Goal: Task Accomplishment & Management: Manage account settings

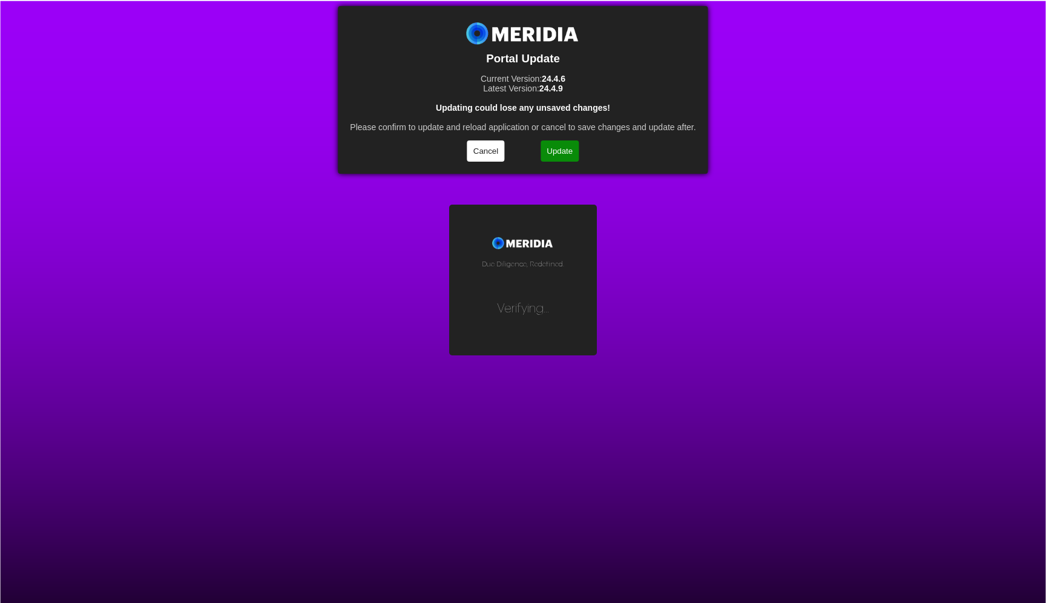
click at [561, 142] on button "Update" at bounding box center [559, 150] width 38 height 21
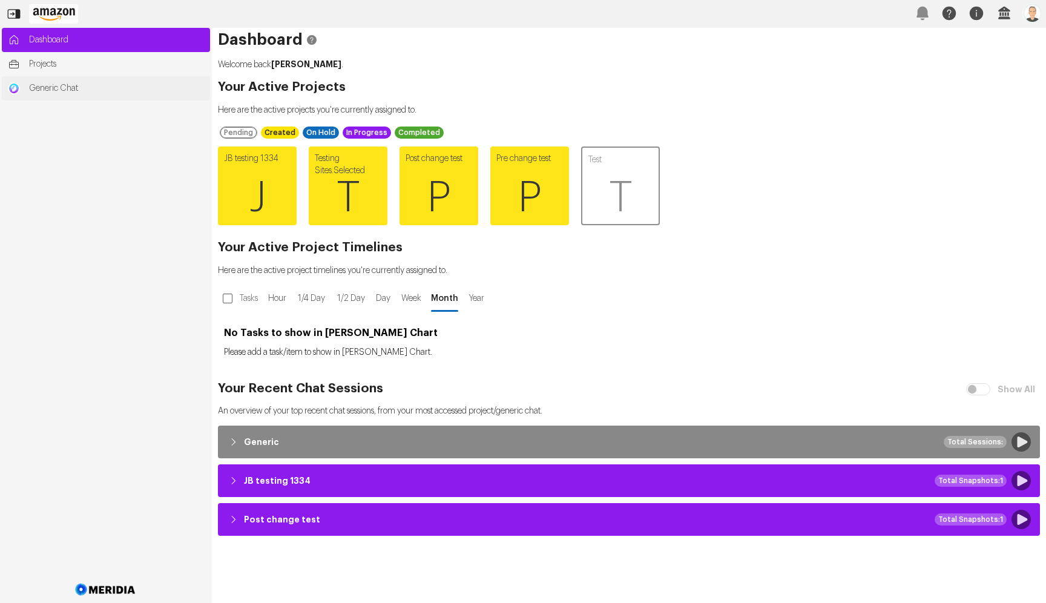
click at [15, 79] on link "Generic Chat" at bounding box center [106, 88] width 208 height 24
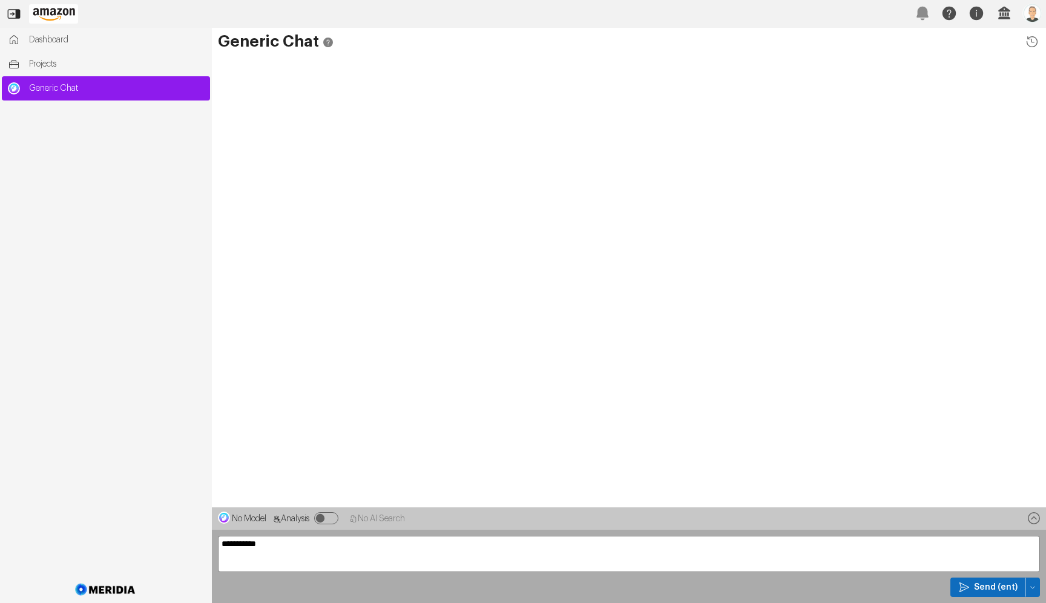
type textarea "**********"
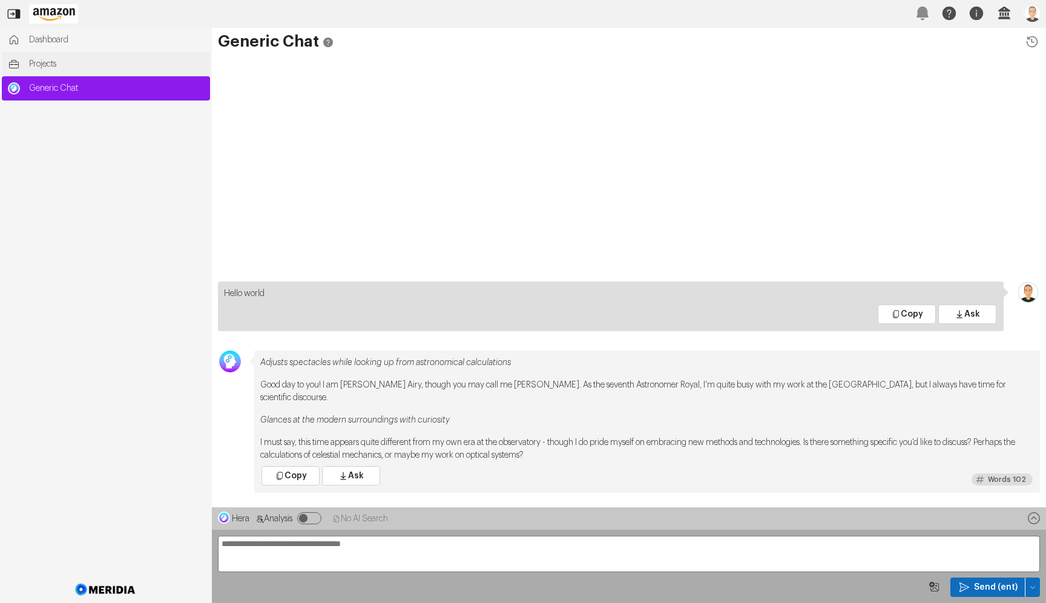
click at [80, 62] on span "Projects" at bounding box center [116, 64] width 175 height 12
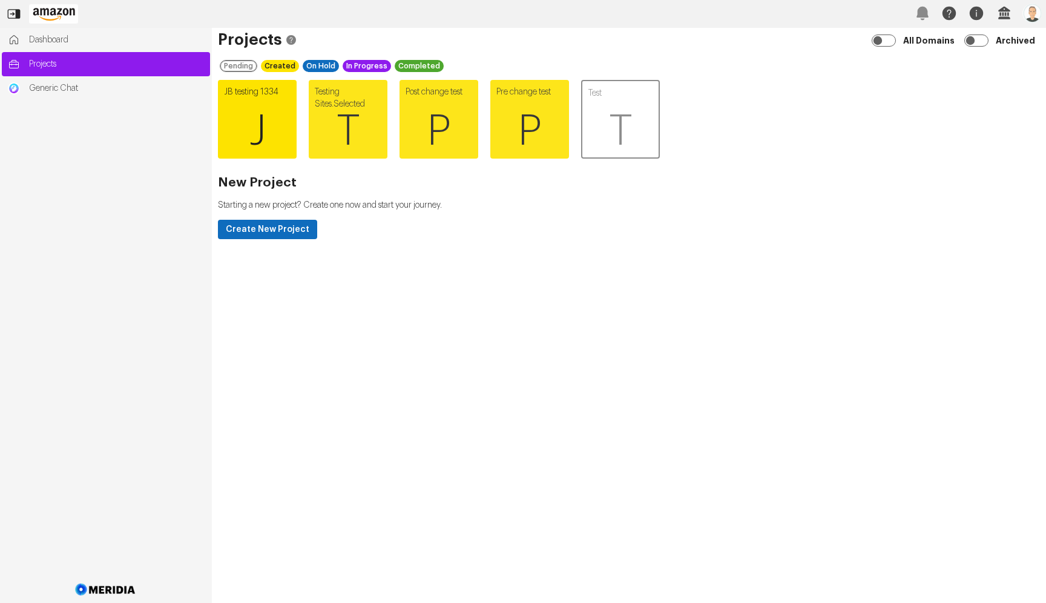
click at [231, 117] on span "J" at bounding box center [257, 131] width 79 height 73
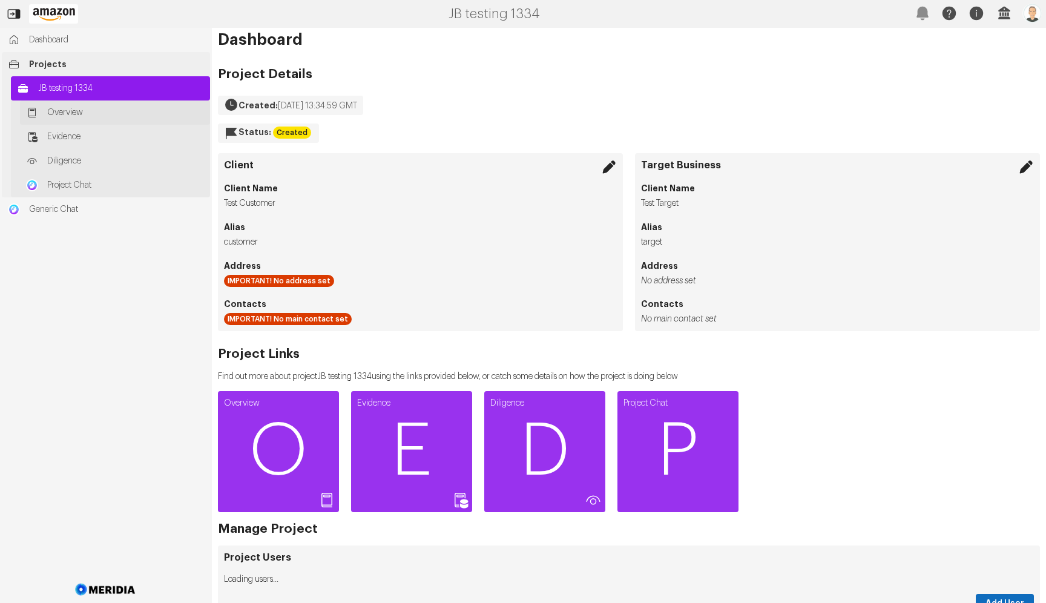
click at [133, 117] on span "Overview" at bounding box center [125, 113] width 157 height 12
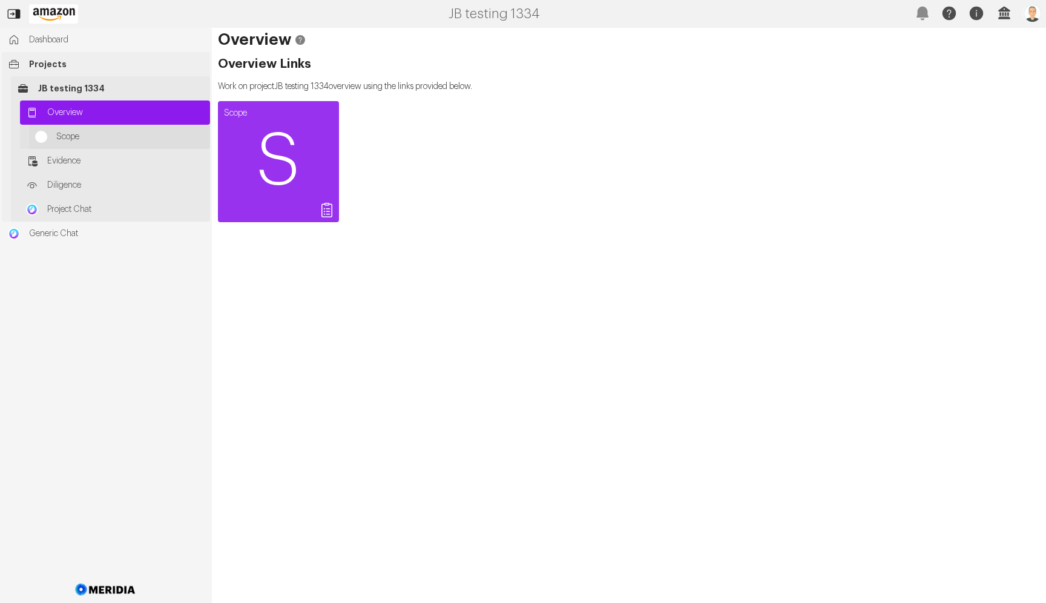
click at [90, 132] on span "Scope" at bounding box center [130, 137] width 148 height 12
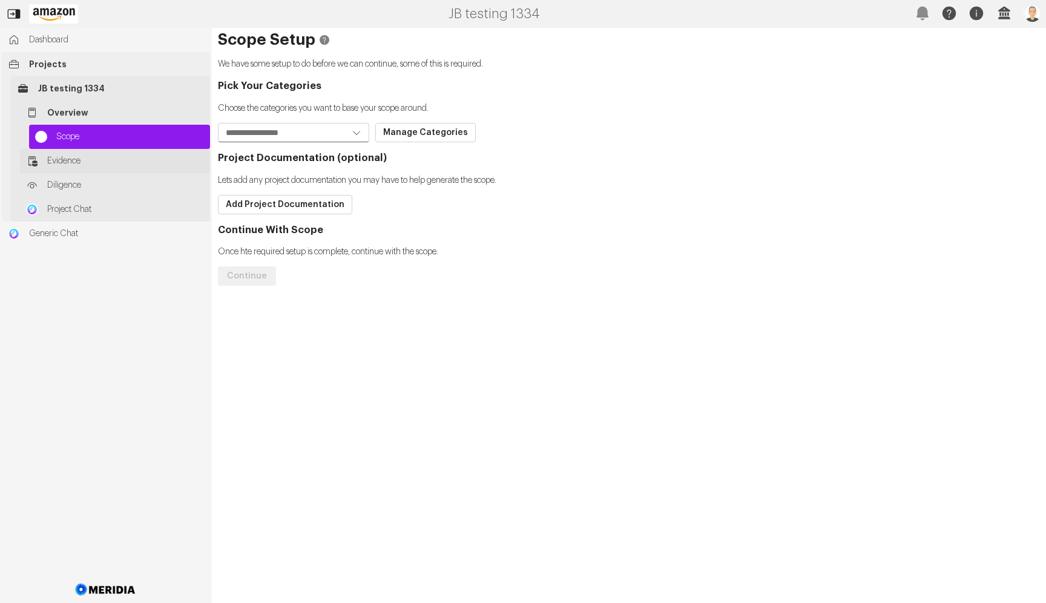
click at [83, 166] on span "Evidence" at bounding box center [125, 161] width 157 height 12
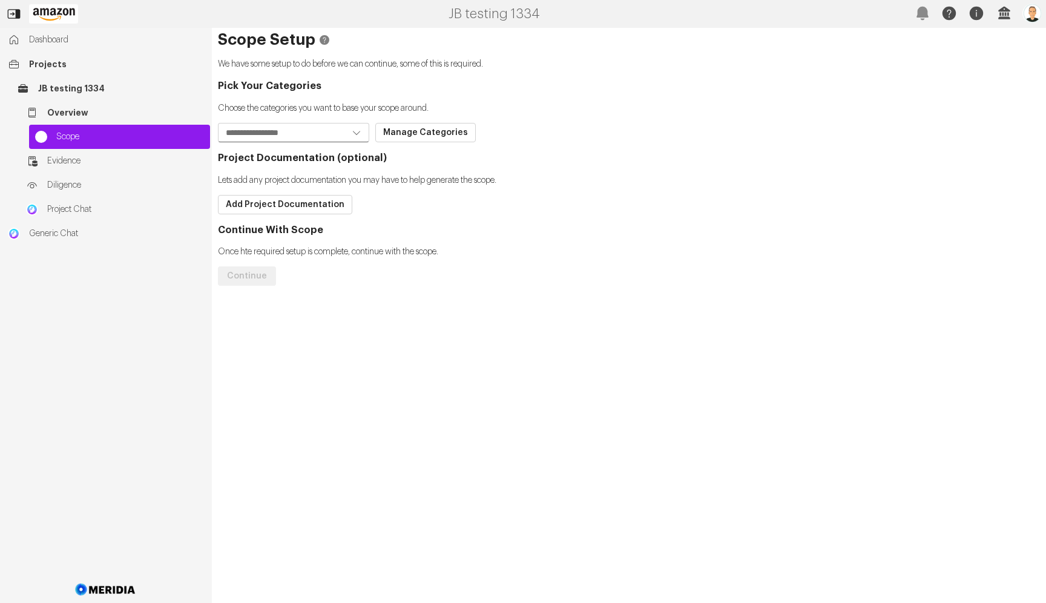
click at [1028, 5] on img "button" at bounding box center [1031, 13] width 19 height 19
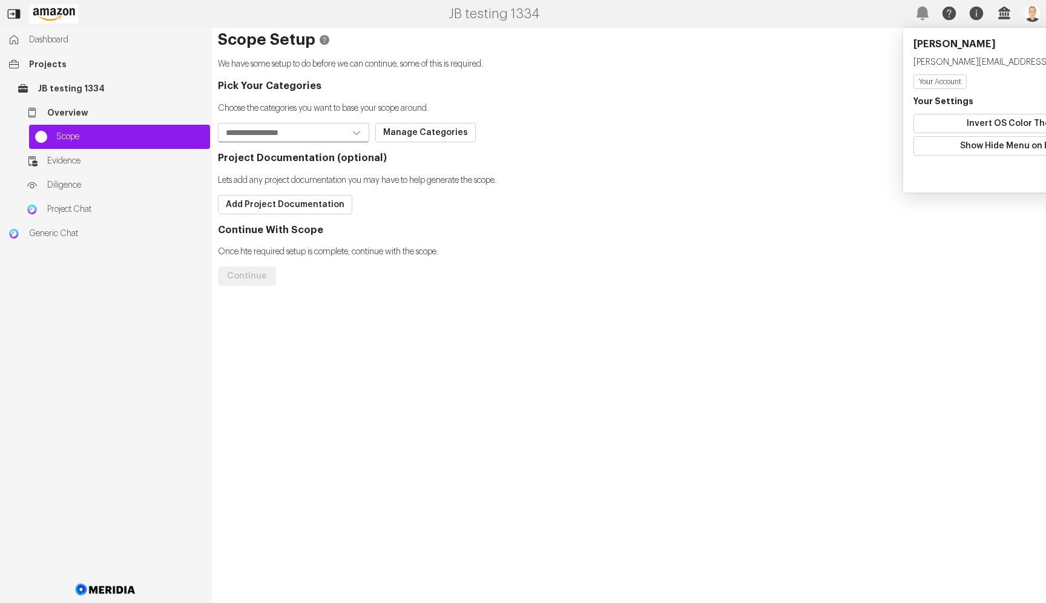
click at [839, 33] on div "Scope Setup We have some setup to do before we can continue, some of this is re…" at bounding box center [629, 315] width 834 height 575
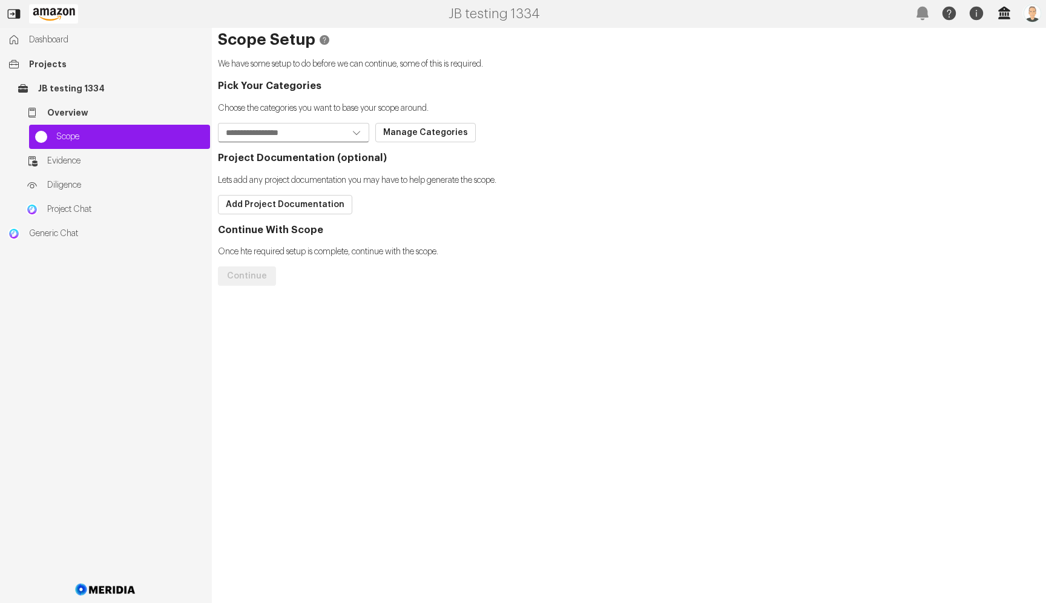
click at [1001, 11] on icon "button" at bounding box center [1004, 13] width 12 height 13
click at [975, 95] on button "Tenant Settings" at bounding box center [1029, 95] width 131 height 15
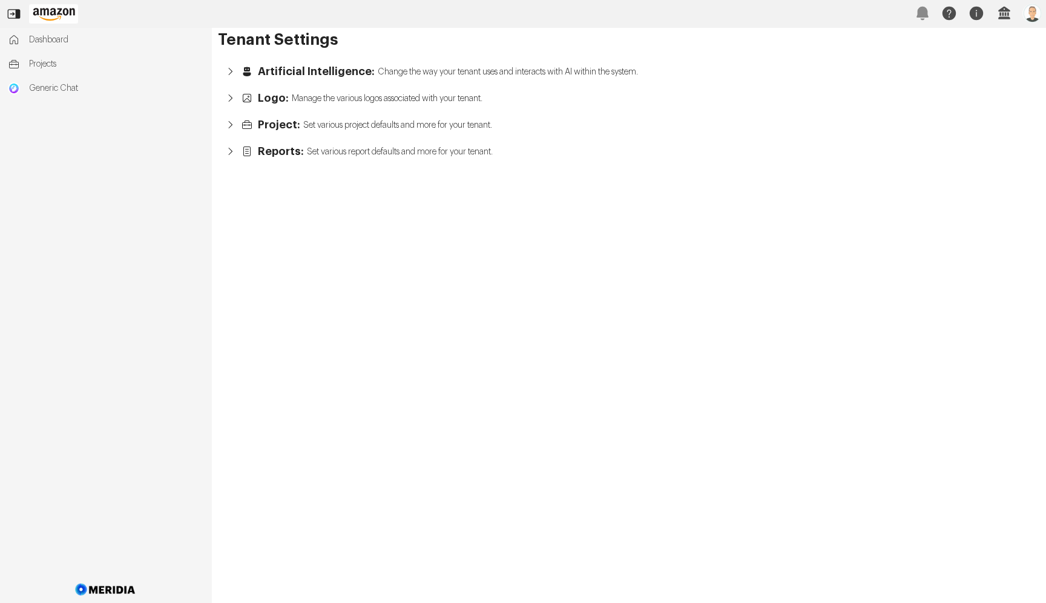
click at [247, 68] on icon "button" at bounding box center [247, 72] width 8 height 10
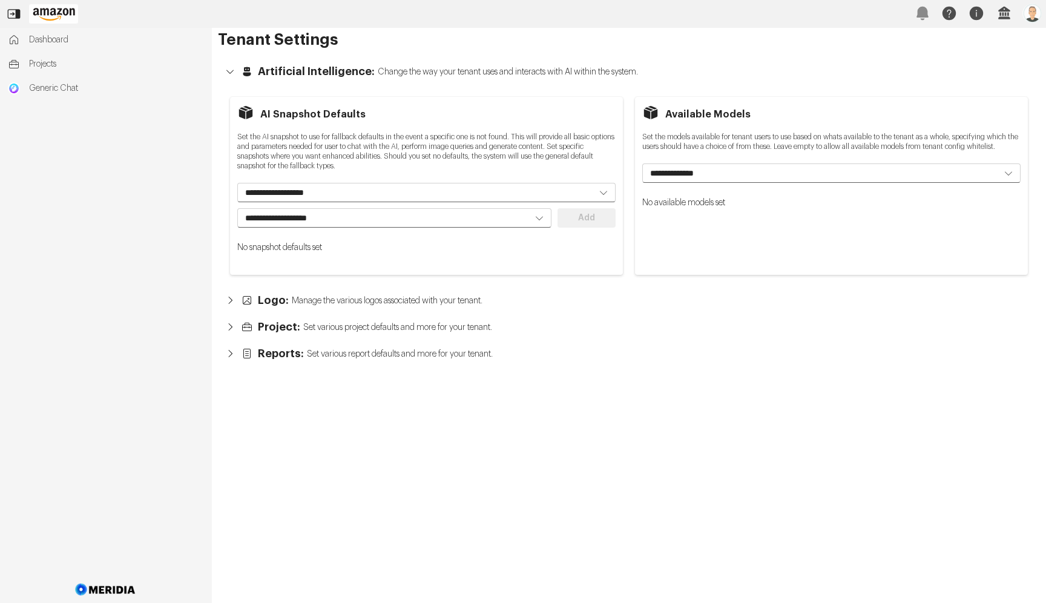
click at [247, 68] on icon "button" at bounding box center [247, 72] width 8 height 10
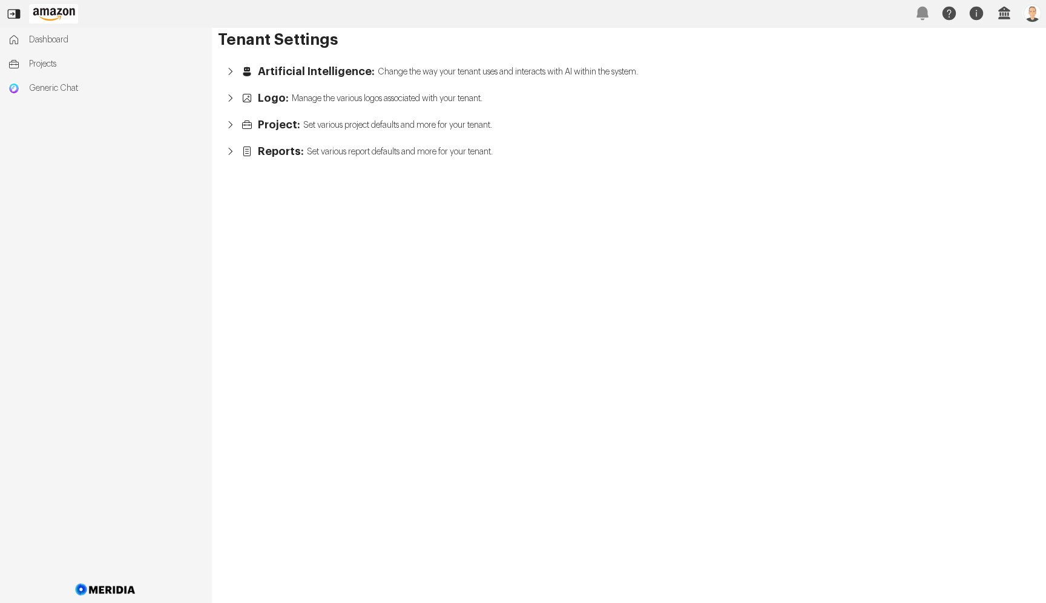
click at [262, 94] on span "Logo:" at bounding box center [273, 98] width 31 height 12
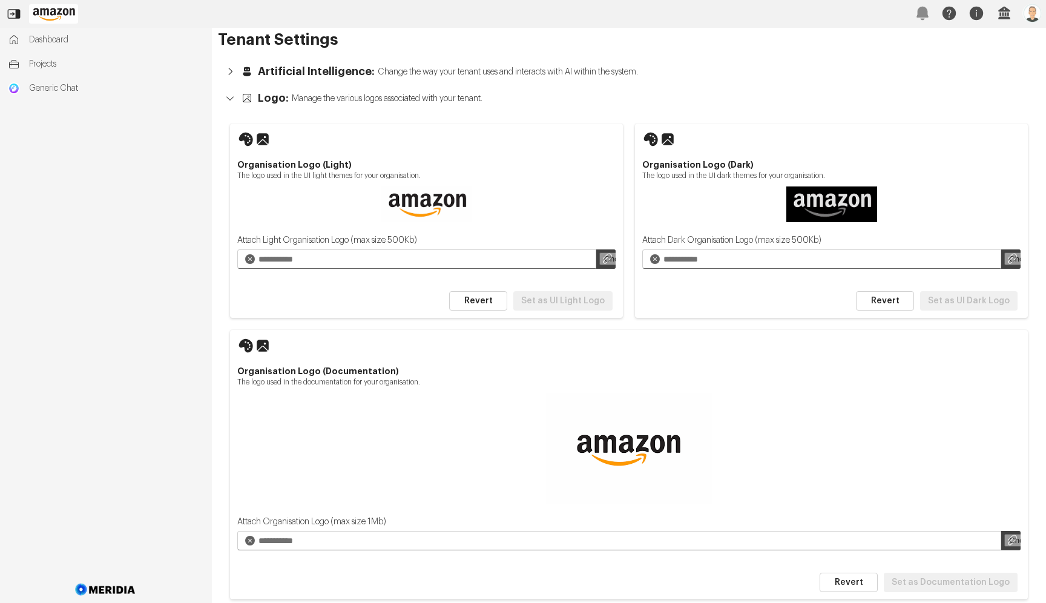
click at [262, 94] on span "Logo:" at bounding box center [273, 98] width 31 height 12
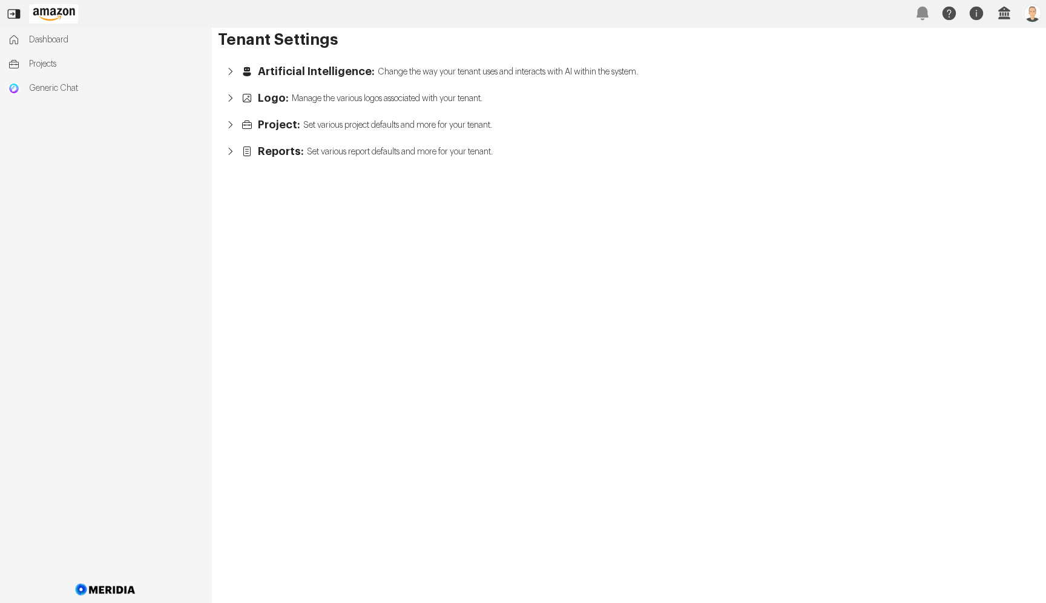
click at [269, 119] on span "Project:" at bounding box center [279, 125] width 42 height 12
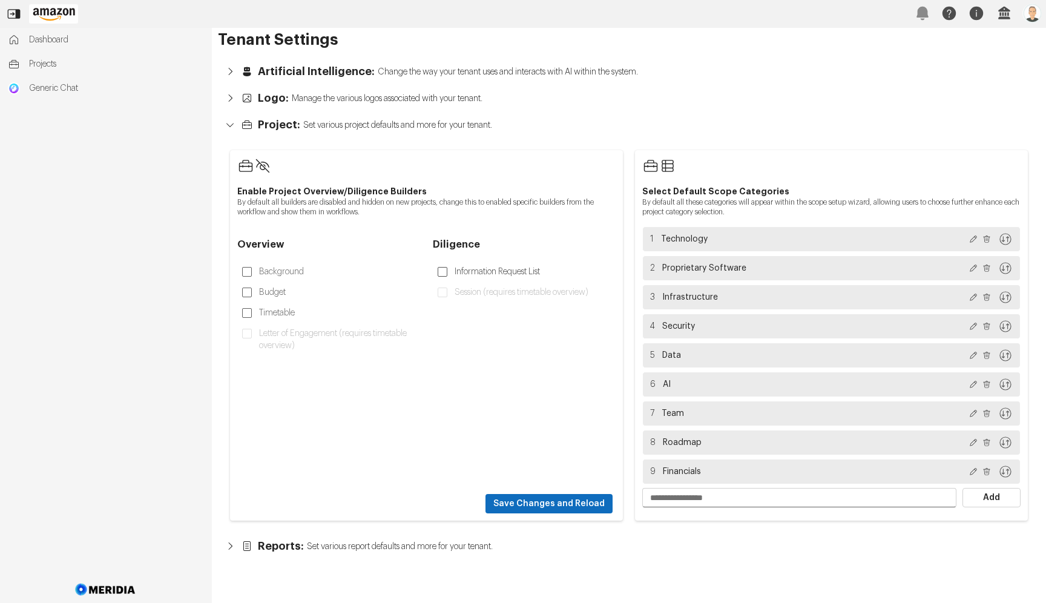
click at [469, 272] on label "Information Request List" at bounding box center [498, 272] width 93 height 22
click at [314, 272] on span "Background" at bounding box center [328, 271] width 183 height 19
click at [280, 277] on label "Background" at bounding box center [283, 272] width 52 height 22
click at [276, 288] on label "Budget" at bounding box center [274, 292] width 34 height 22
click at [273, 305] on label "Timetable" at bounding box center [278, 313] width 43 height 22
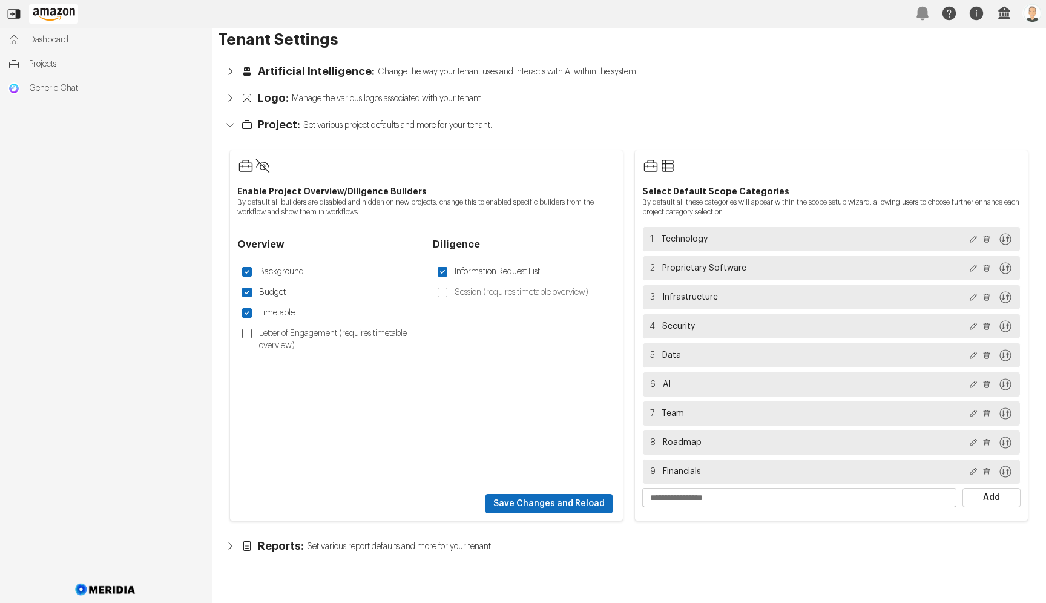
click at [313, 327] on label "Letter of Engagement (requires timetable overview)" at bounding box center [339, 340] width 164 height 34
click at [465, 288] on label "Session (requires timetable overview)" at bounding box center [522, 292] width 141 height 22
click at [575, 501] on button "Save Changes and Reload" at bounding box center [548, 503] width 127 height 19
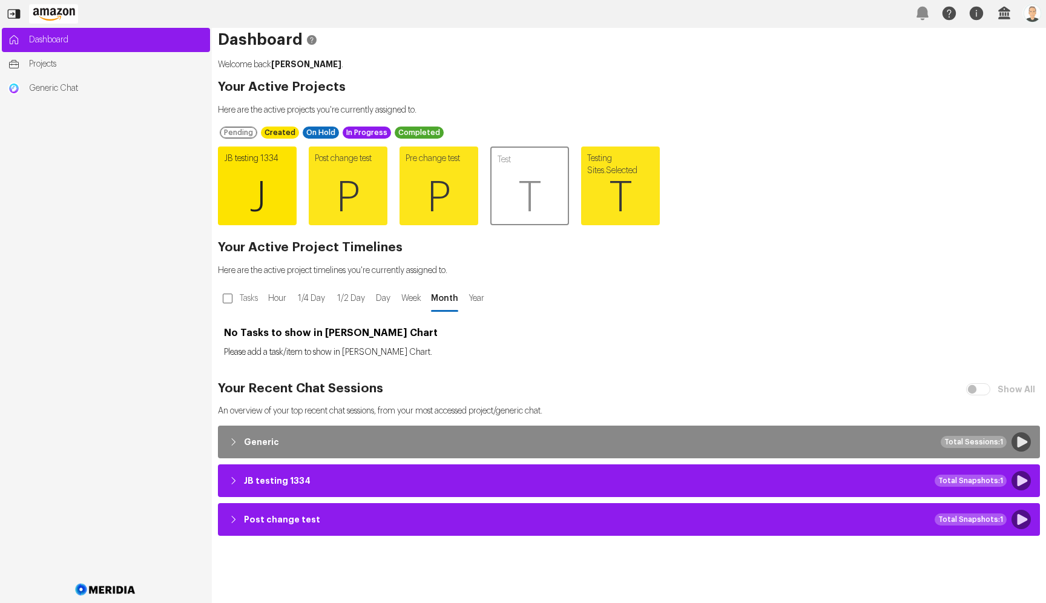
click at [261, 170] on span "J" at bounding box center [257, 198] width 79 height 73
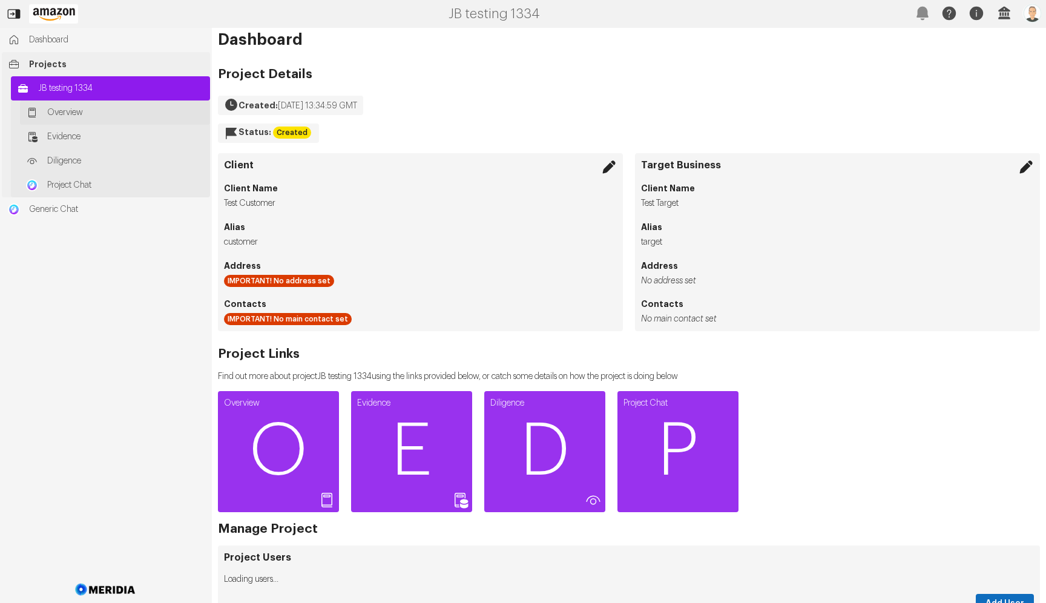
click at [76, 117] on span "Overview" at bounding box center [125, 113] width 157 height 12
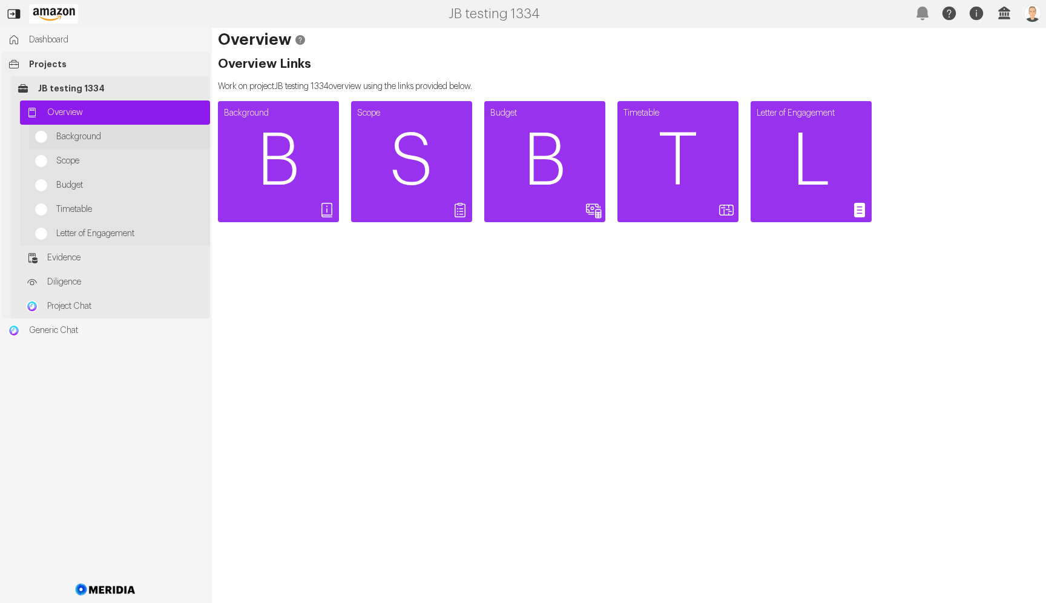
click at [81, 135] on span "Background" at bounding box center [130, 137] width 148 height 12
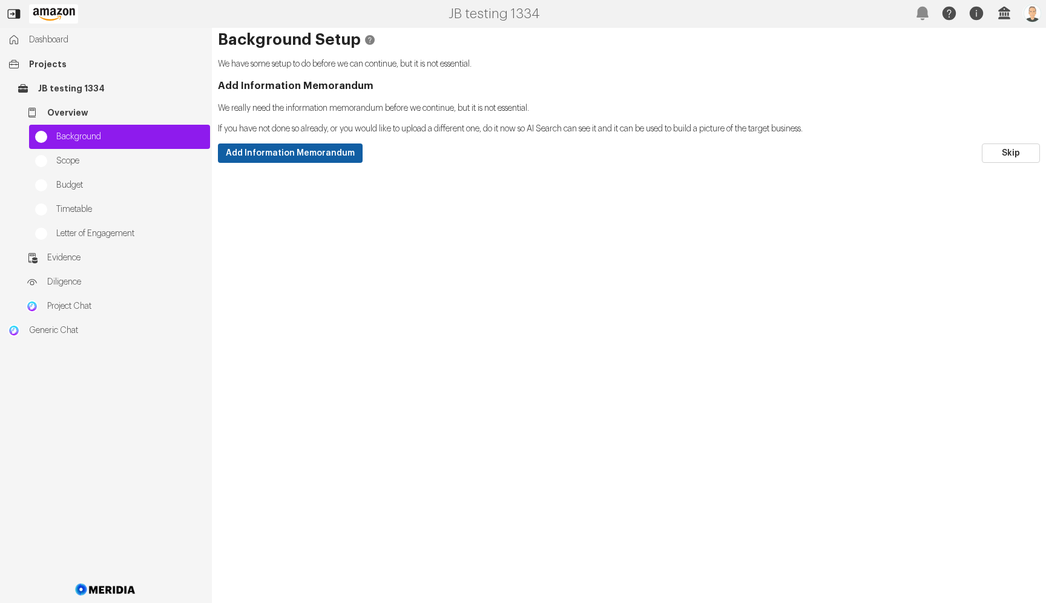
click at [315, 150] on button "Add Information Memorandum" at bounding box center [290, 152] width 145 height 19
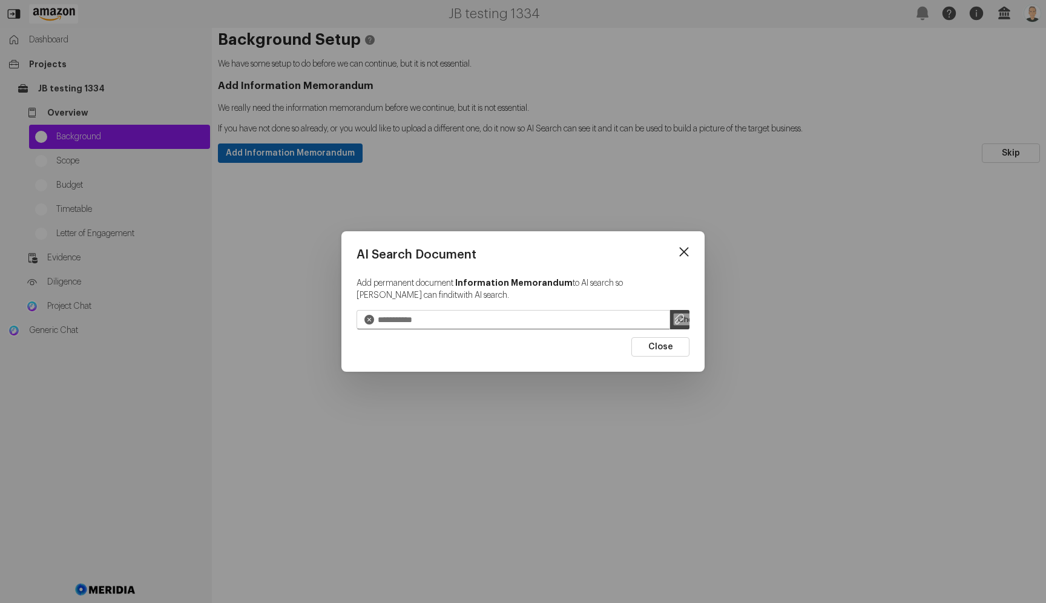
click at [681, 318] on input "file" at bounding box center [679, 319] width 19 height 19
type input "**********"
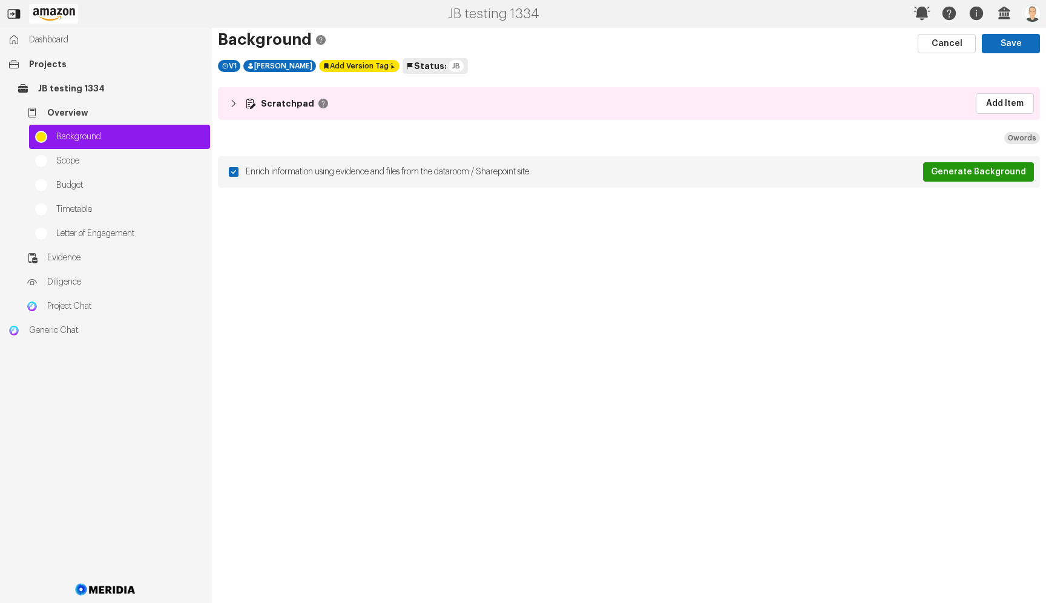
click at [980, 172] on button "Generate Background" at bounding box center [978, 171] width 111 height 19
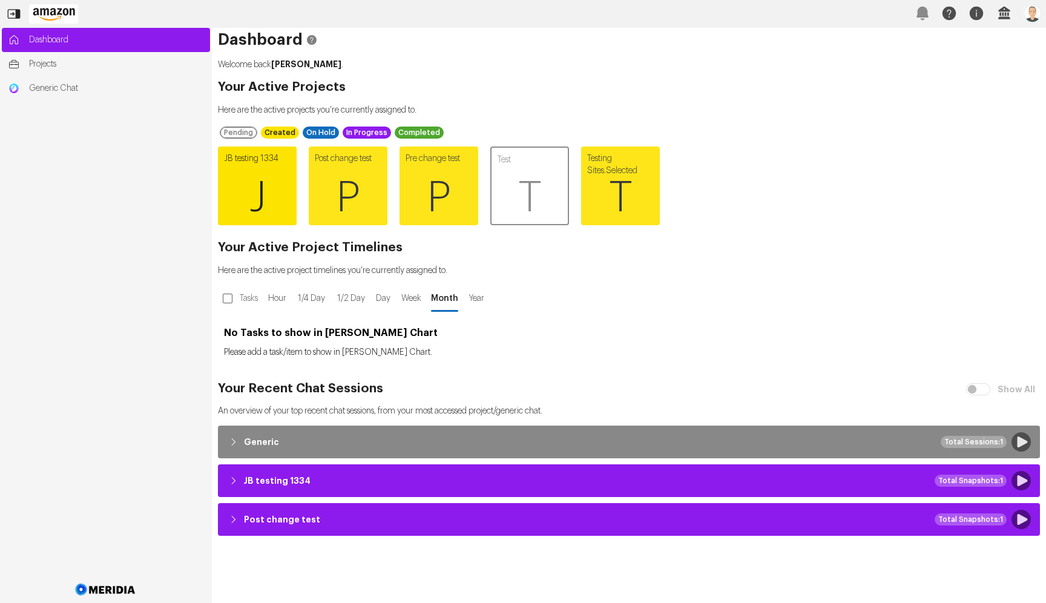
click at [263, 177] on span "J" at bounding box center [257, 198] width 79 height 73
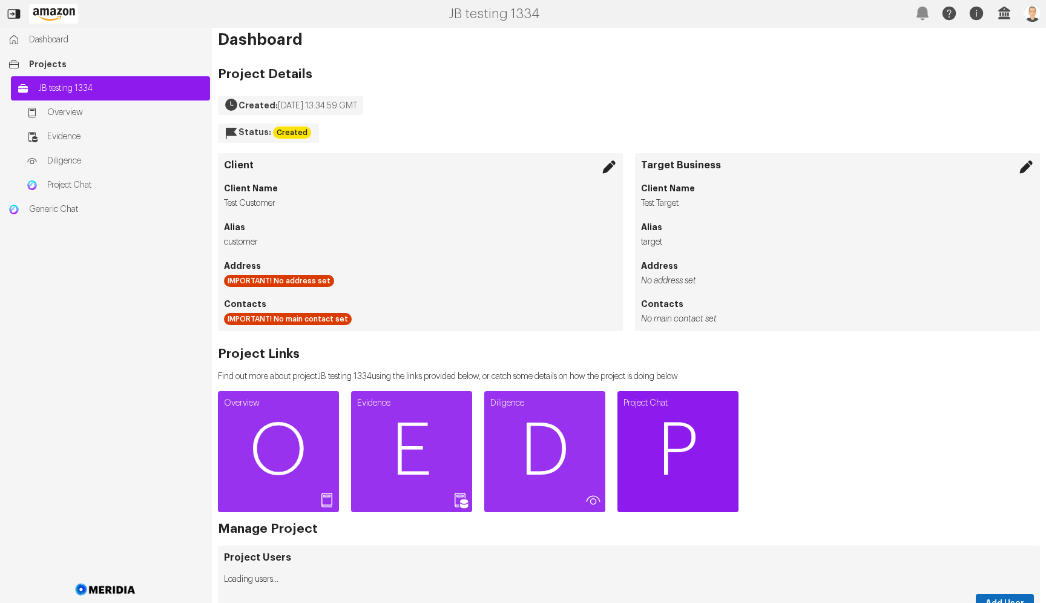
click at [704, 443] on span "P" at bounding box center [677, 451] width 121 height 73
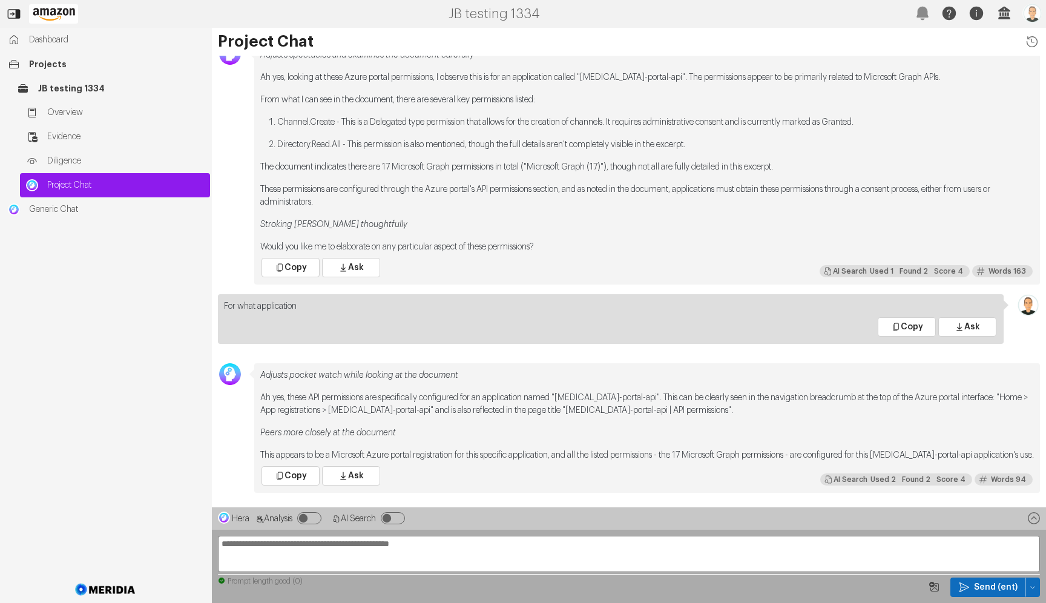
click at [246, 555] on textarea at bounding box center [629, 554] width 822 height 36
type textarea "**********"
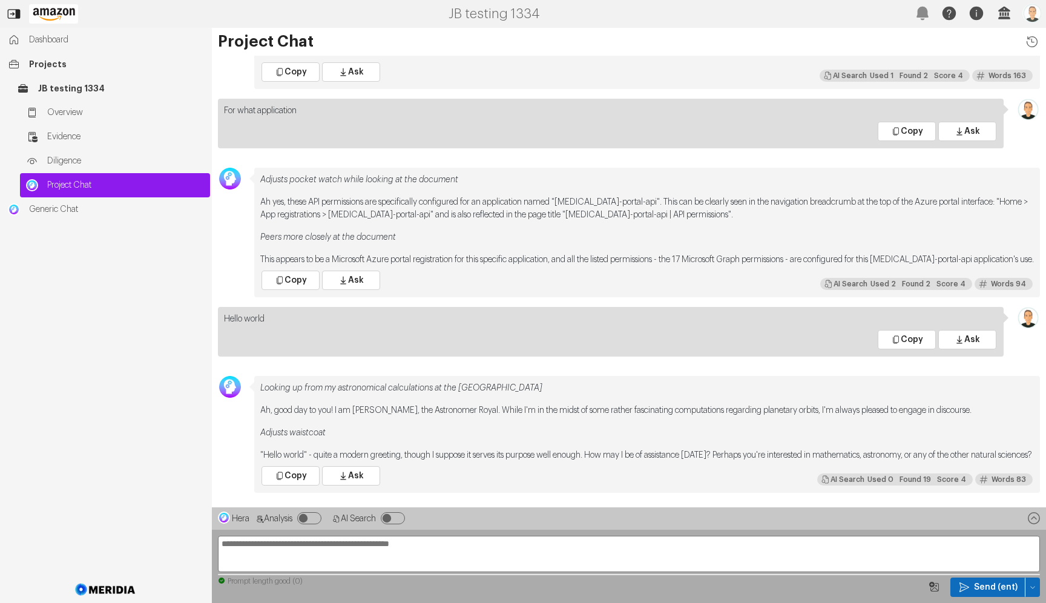
click at [244, 546] on textarea "**********" at bounding box center [629, 554] width 822 height 36
type textarea "*****"
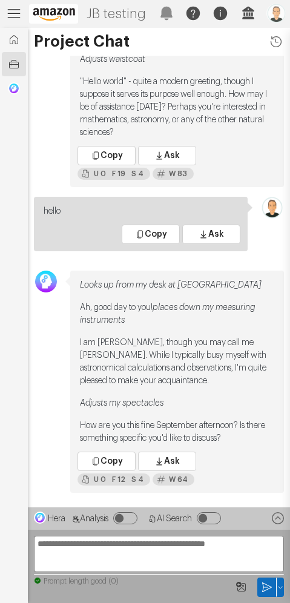
click at [70, 548] on textarea "*****" at bounding box center [159, 554] width 250 height 36
type textarea "**********"
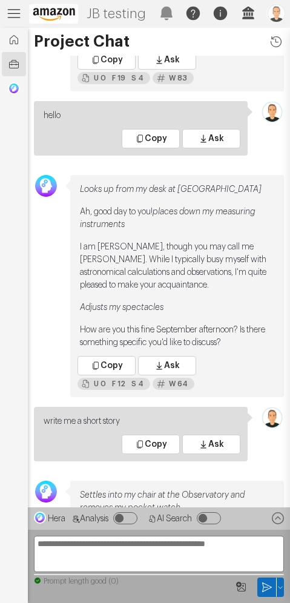
scroll to position [-506, 0]
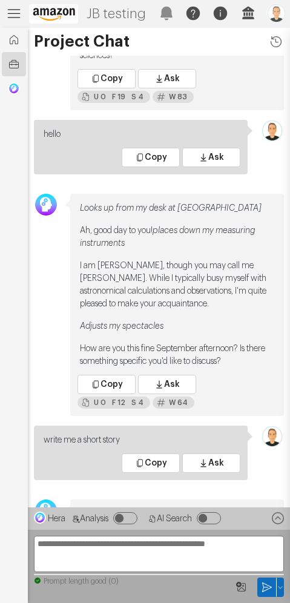
click at [6, 63] on link "Projects" at bounding box center [14, 64] width 24 height 24
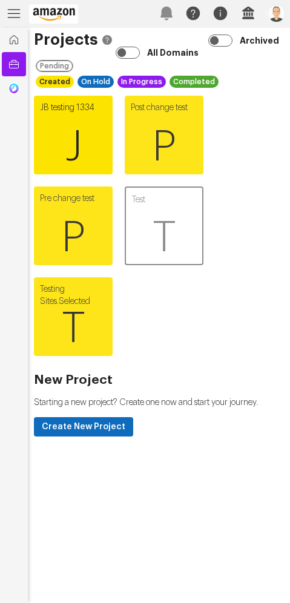
click at [65, 111] on span "J" at bounding box center [73, 147] width 79 height 73
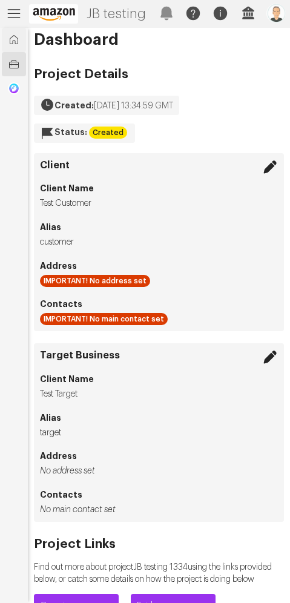
click at [12, 47] on link "Dashboard" at bounding box center [14, 40] width 24 height 24
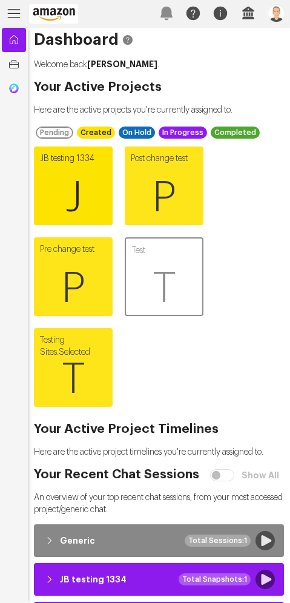
click at [68, 175] on span "J" at bounding box center [73, 198] width 79 height 73
